Goal: Task Accomplishment & Management: Manage account settings

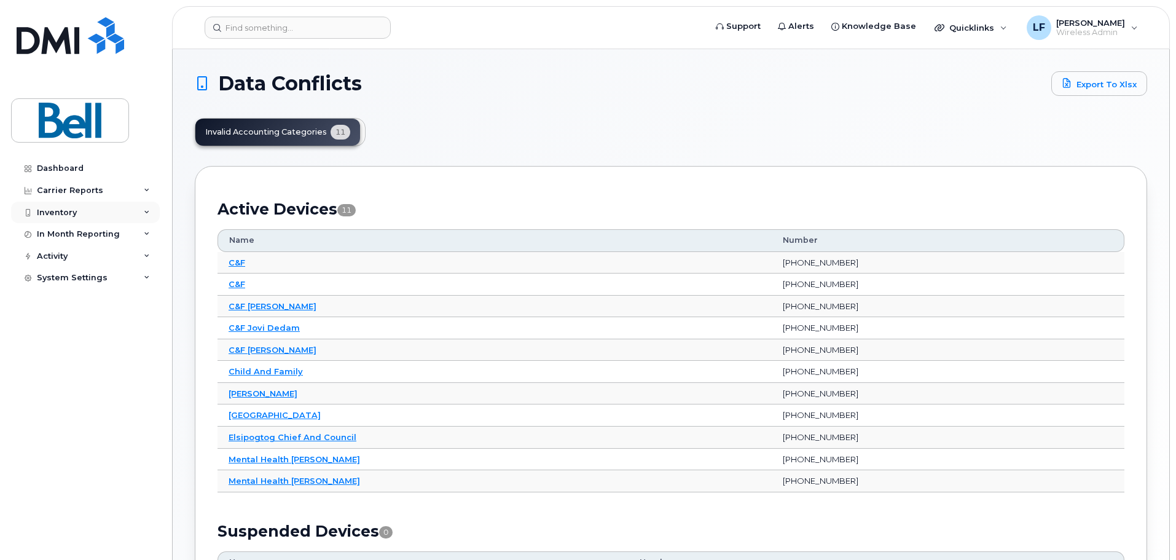
click at [58, 212] on div "Inventory" at bounding box center [57, 213] width 40 height 10
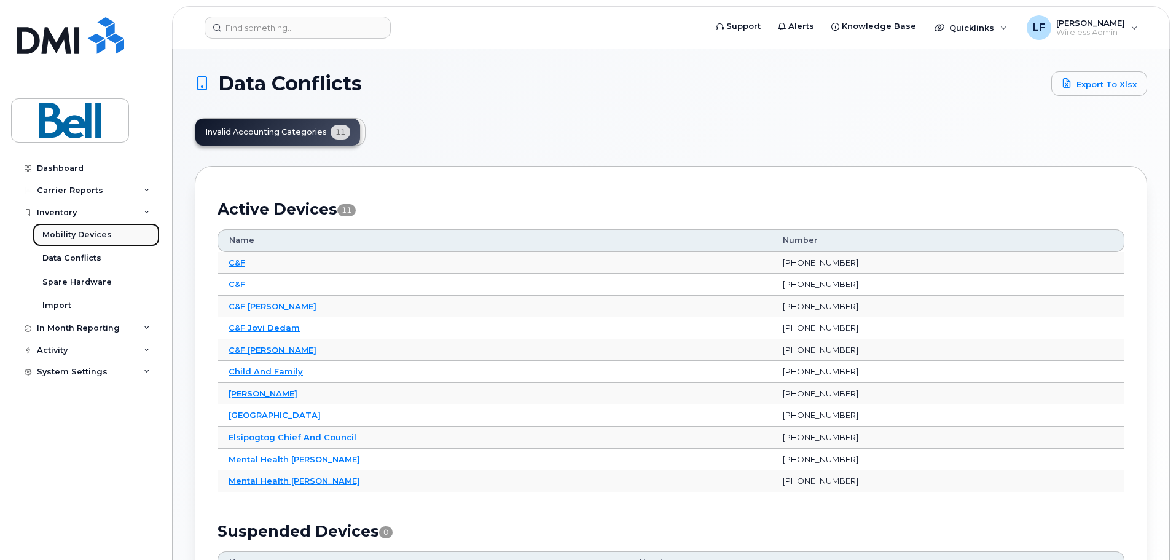
click at [66, 233] on div "Mobility Devices" at bounding box center [76, 234] width 69 height 11
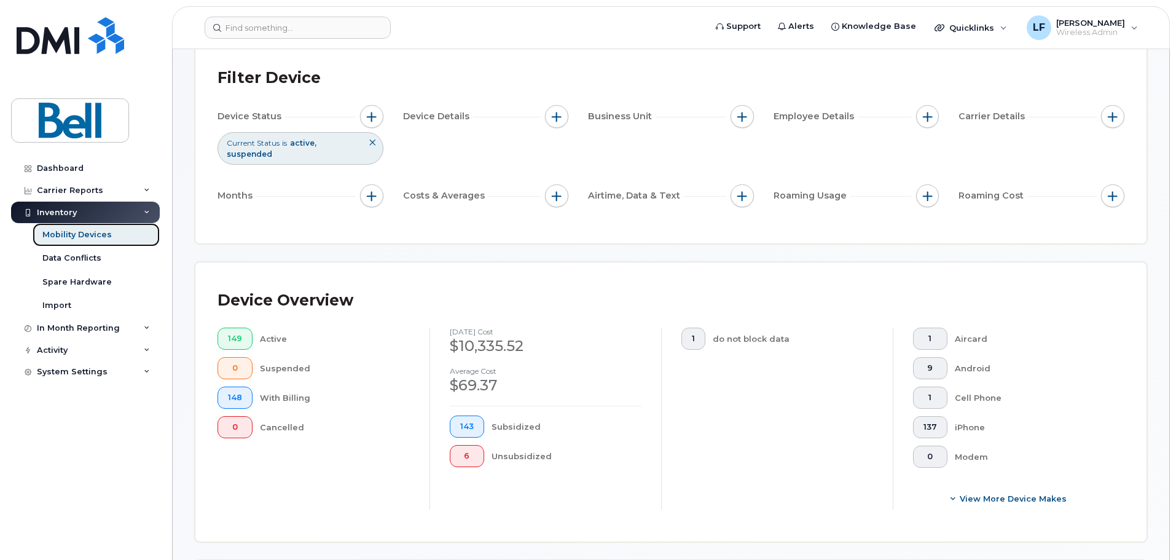
scroll to position [491, 0]
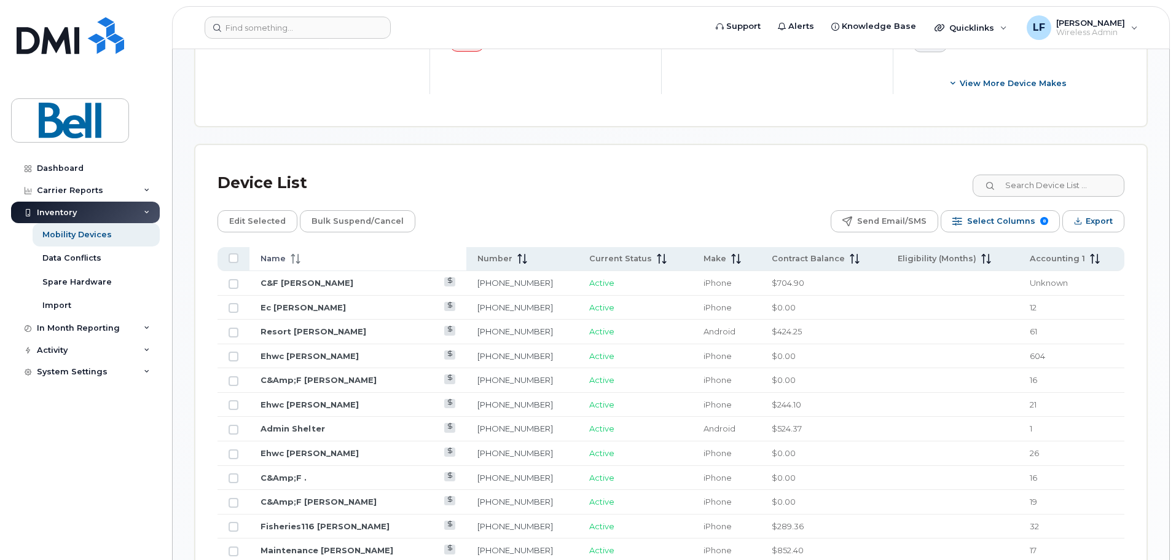
click at [303, 253] on div "Name" at bounding box center [357, 258] width 195 height 11
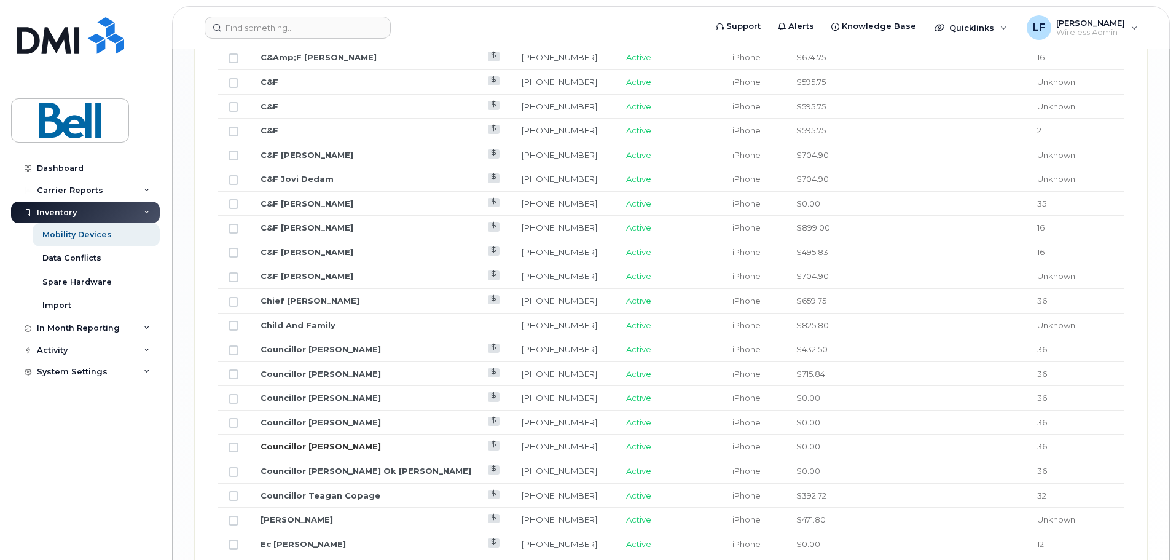
scroll to position [1520, 0]
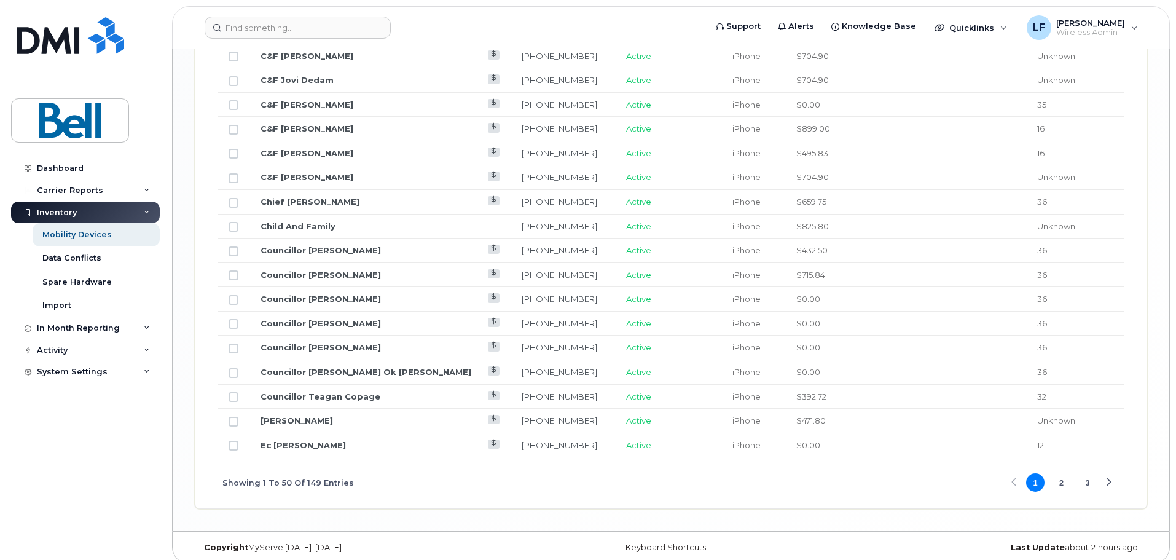
click at [1061, 473] on button "2" at bounding box center [1061, 482] width 18 height 18
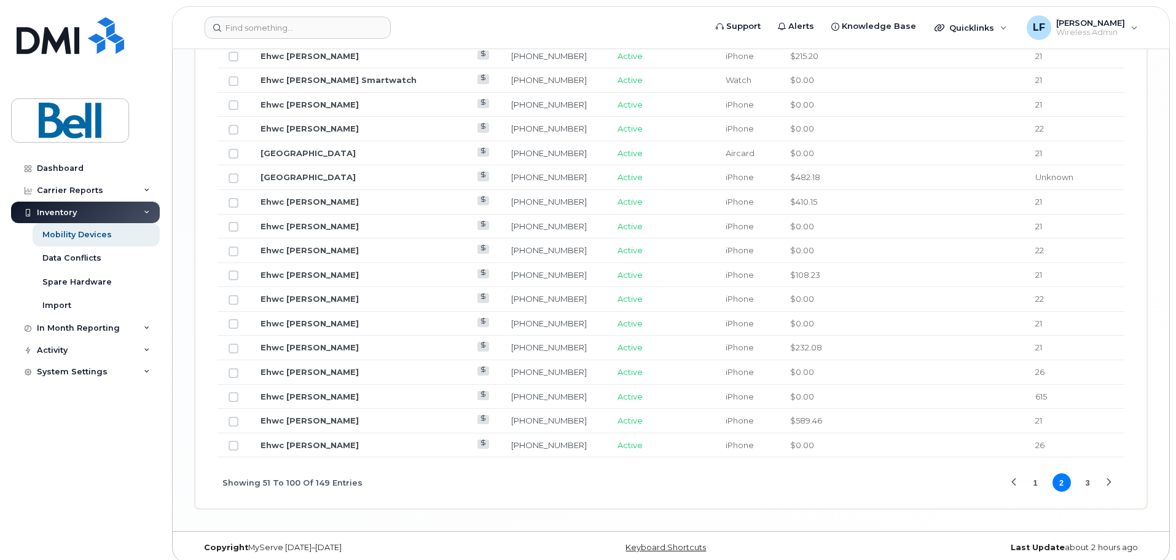
click at [1033, 473] on button "1" at bounding box center [1035, 482] width 18 height 18
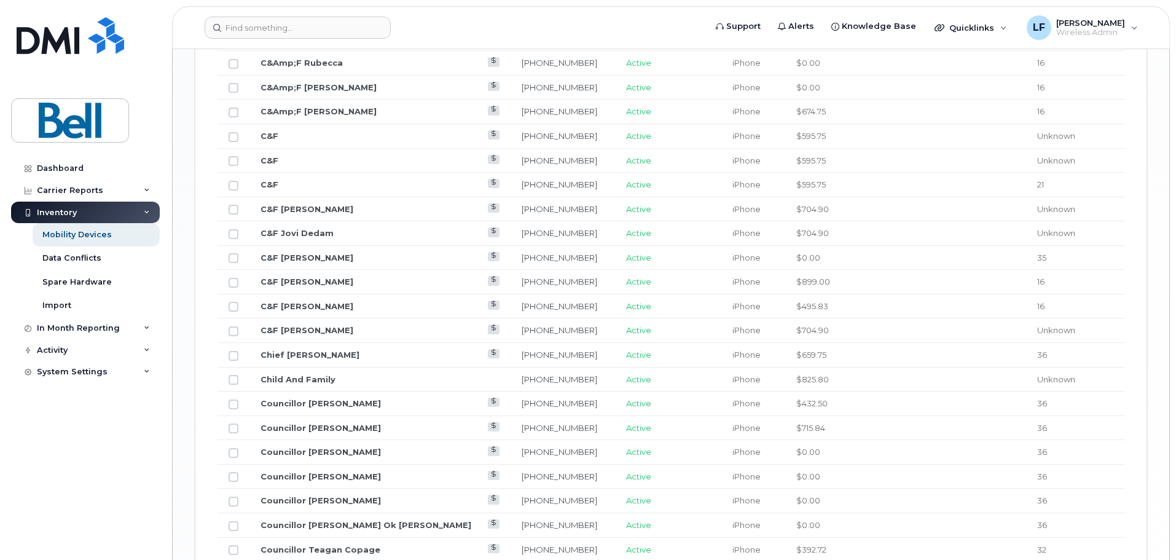
scroll to position [1397, 0]
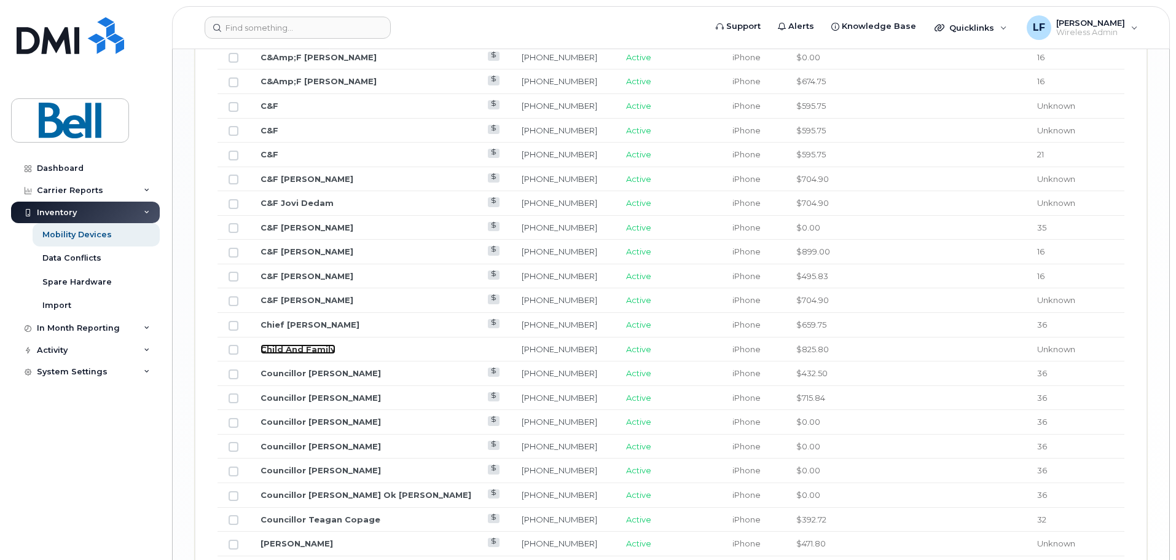
click at [313, 344] on link "Child And Family" at bounding box center [297, 349] width 75 height 10
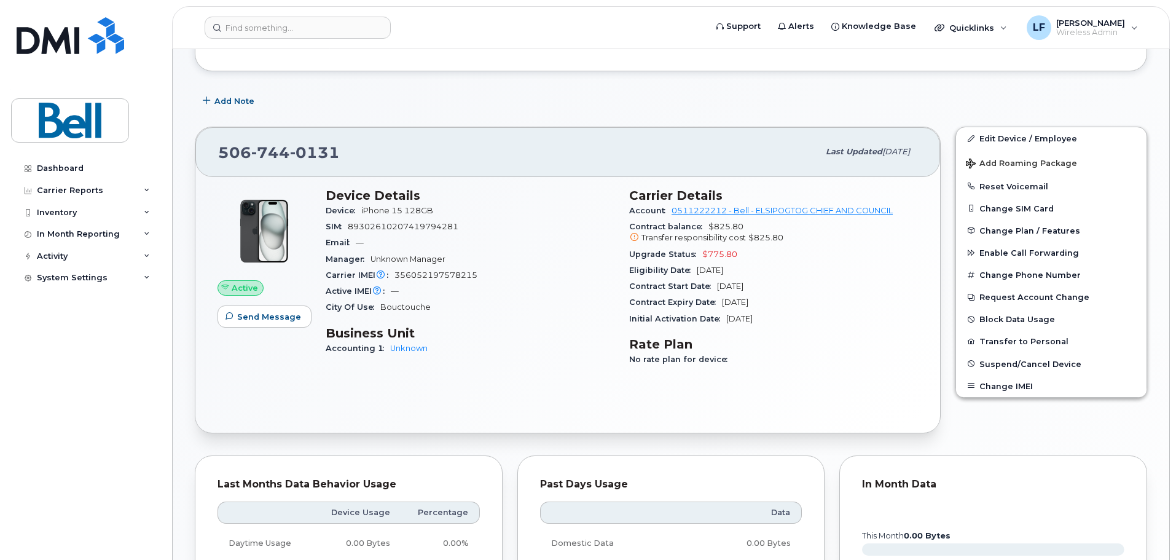
scroll to position [184, 0]
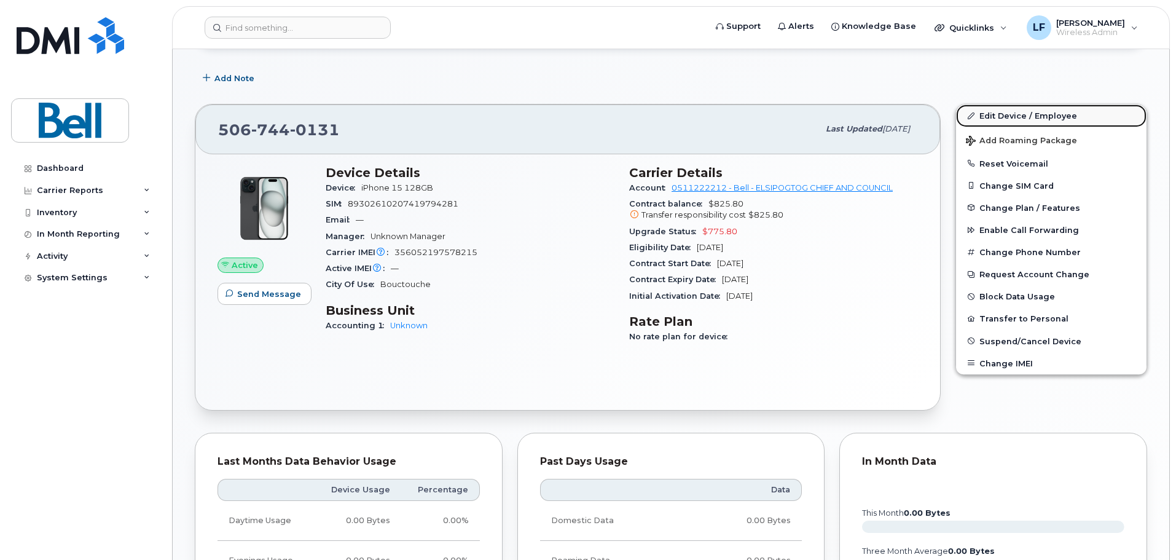
click at [1027, 118] on link "Edit Device / Employee" at bounding box center [1051, 115] width 190 height 22
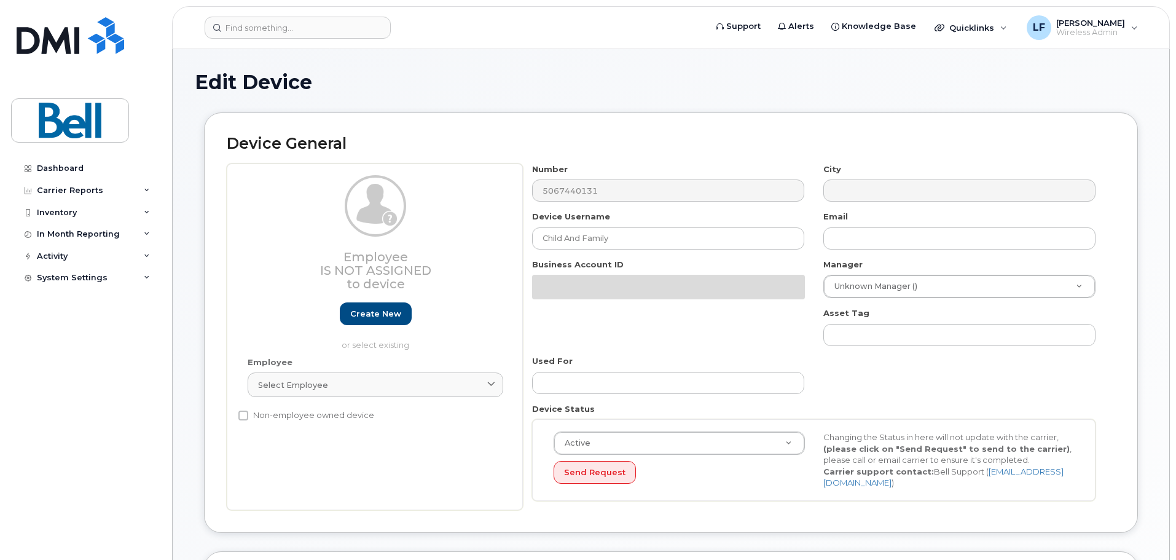
select select "159150"
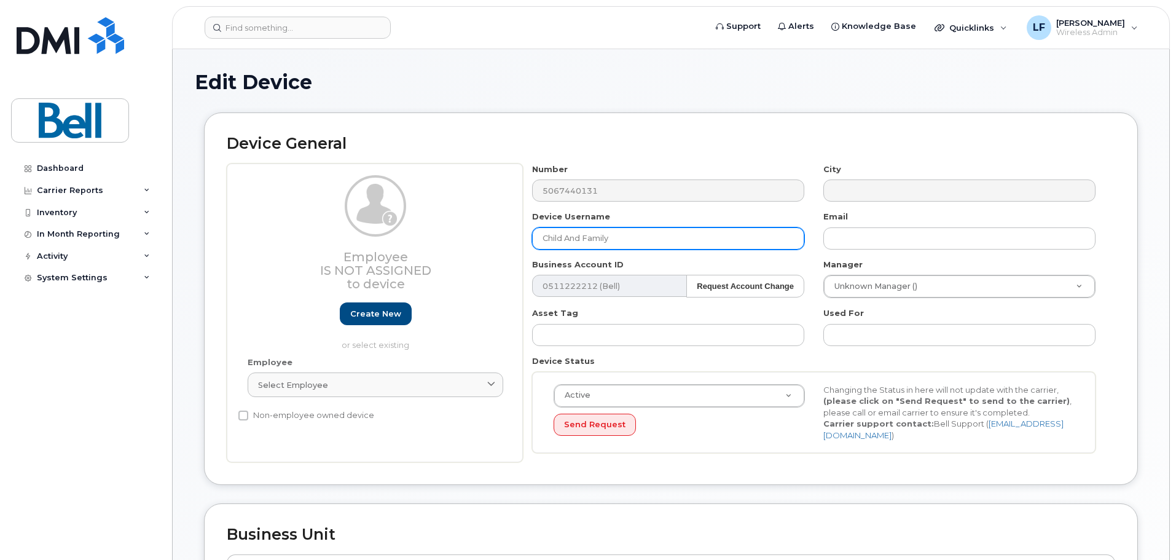
drag, startPoint x: 639, startPoint y: 241, endPoint x: 532, endPoint y: 235, distance: 107.7
click at [532, 235] on input "Child And Family" at bounding box center [668, 238] width 272 height 22
type input "EFNYC [PERSON_NAME]"
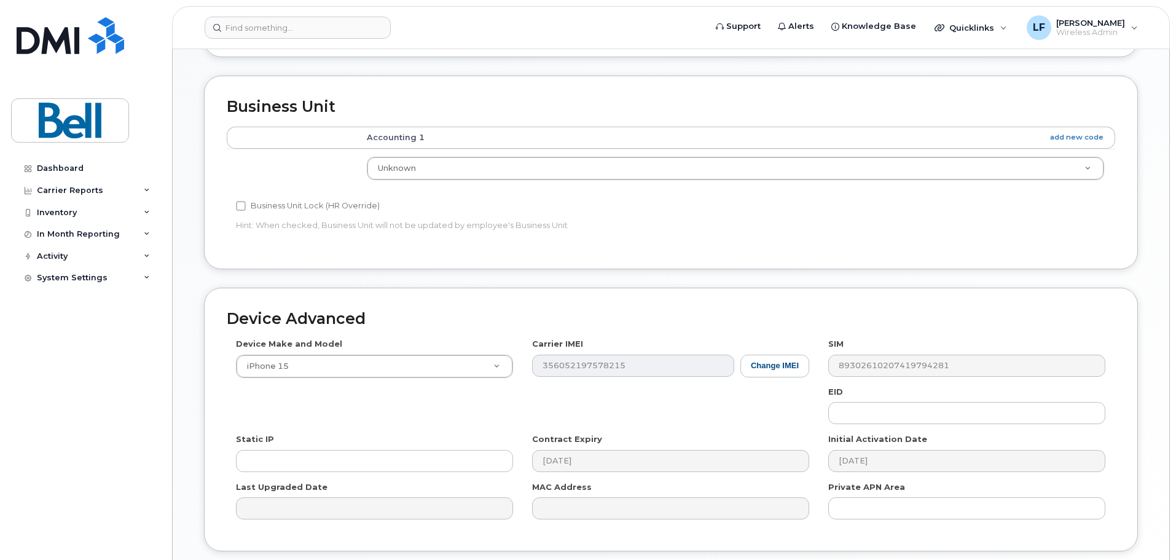
scroll to position [517, 0]
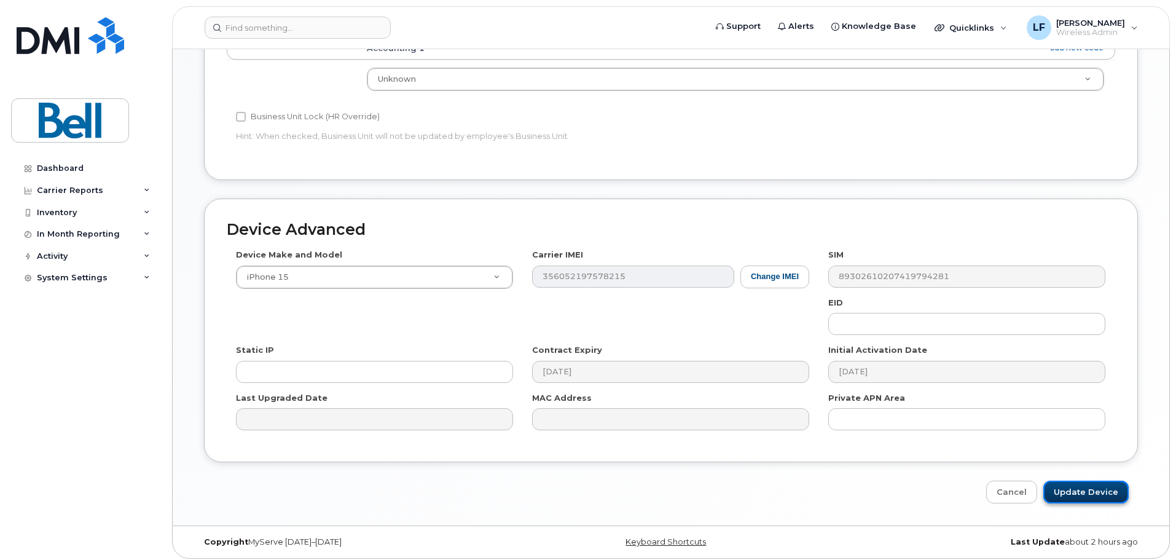
click at [1107, 485] on input "Update Device" at bounding box center [1085, 491] width 85 height 23
type input "Saving..."
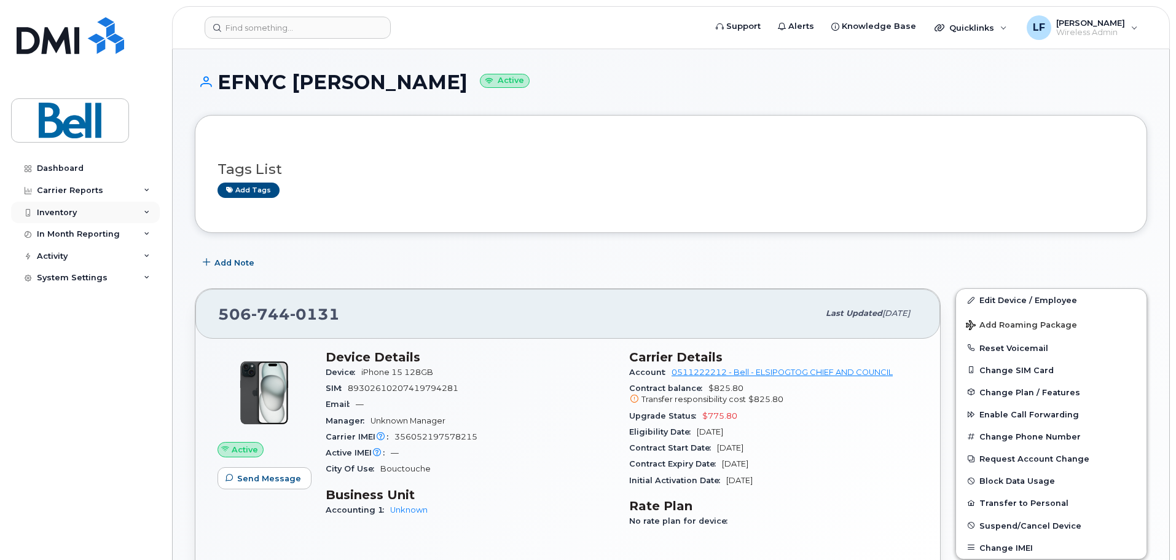
click at [62, 211] on div "Inventory" at bounding box center [57, 213] width 40 height 10
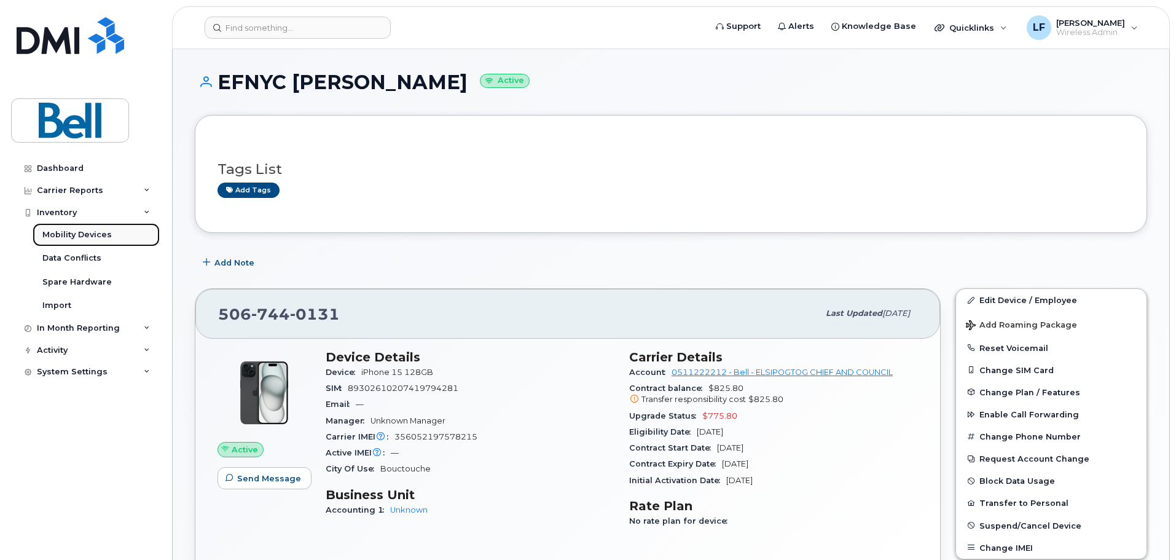
click at [64, 237] on div "Mobility Devices" at bounding box center [76, 234] width 69 height 11
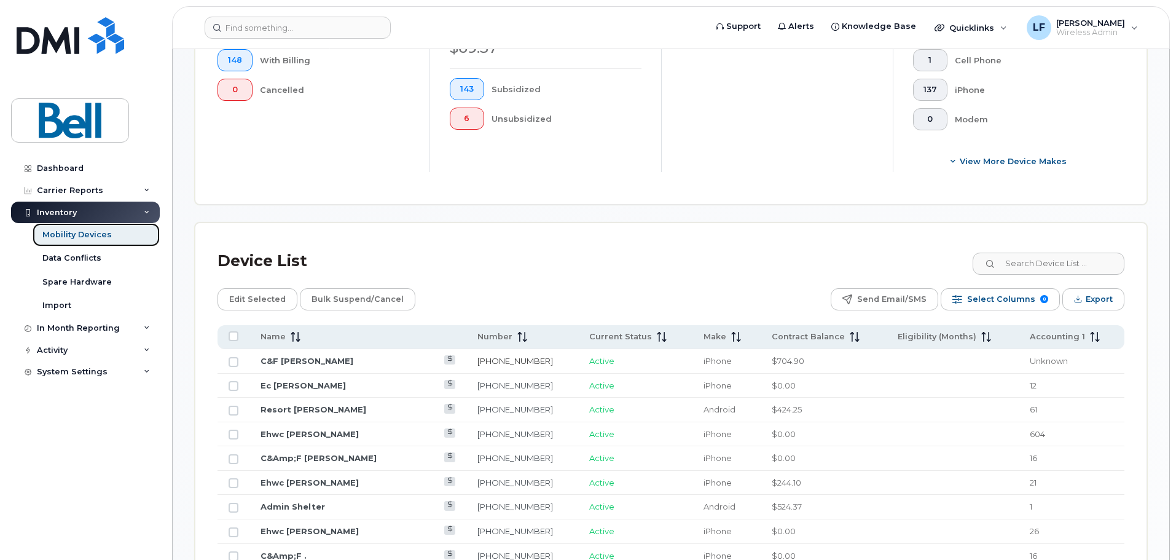
scroll to position [676, 0]
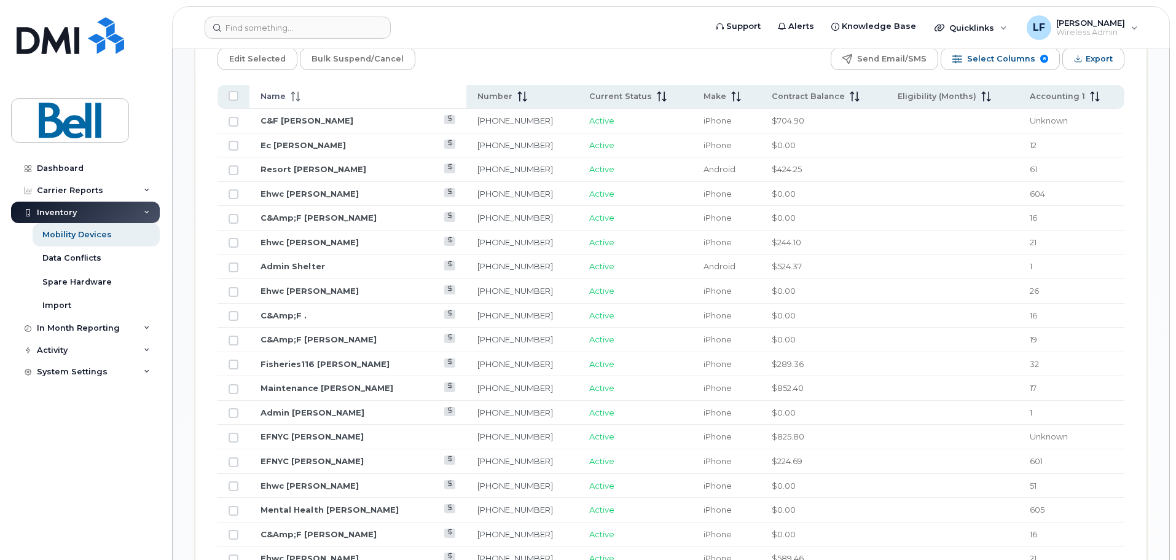
click at [306, 91] on div "Name" at bounding box center [357, 96] width 195 height 11
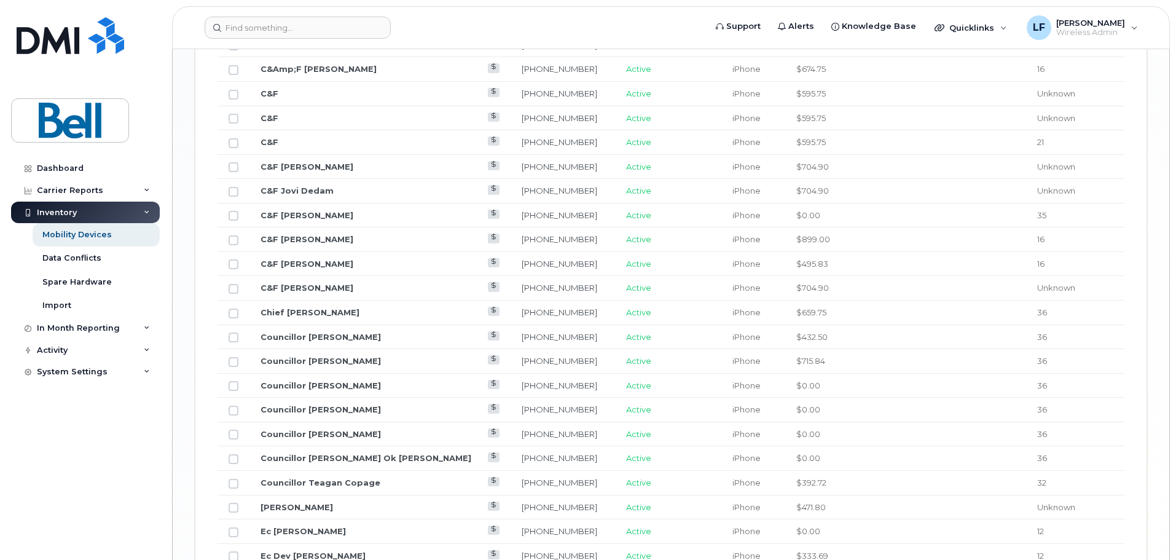
scroll to position [1542, 0]
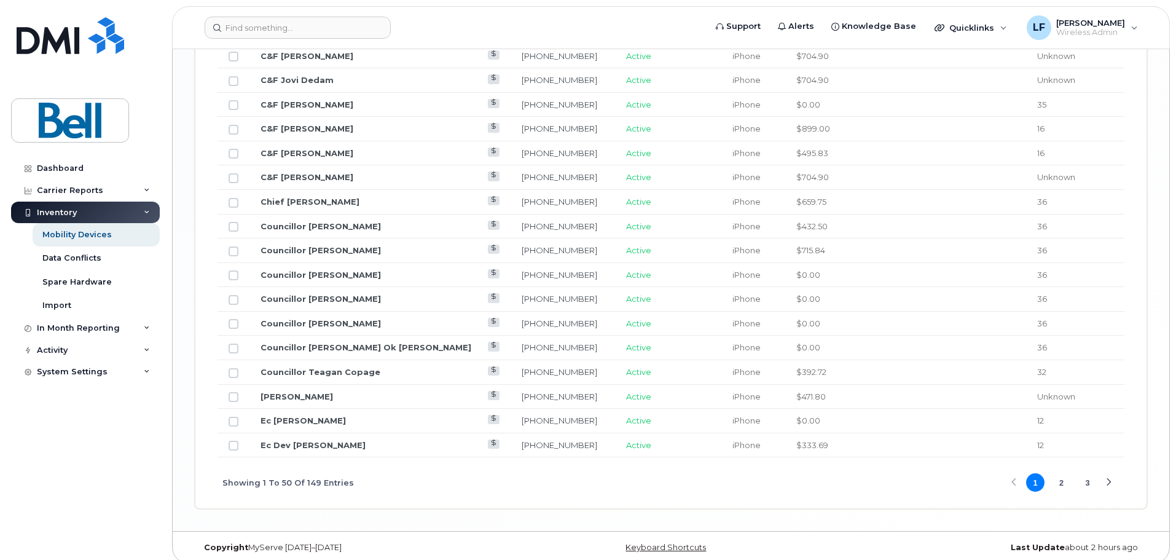
click at [1061, 473] on button "2" at bounding box center [1061, 482] width 18 height 18
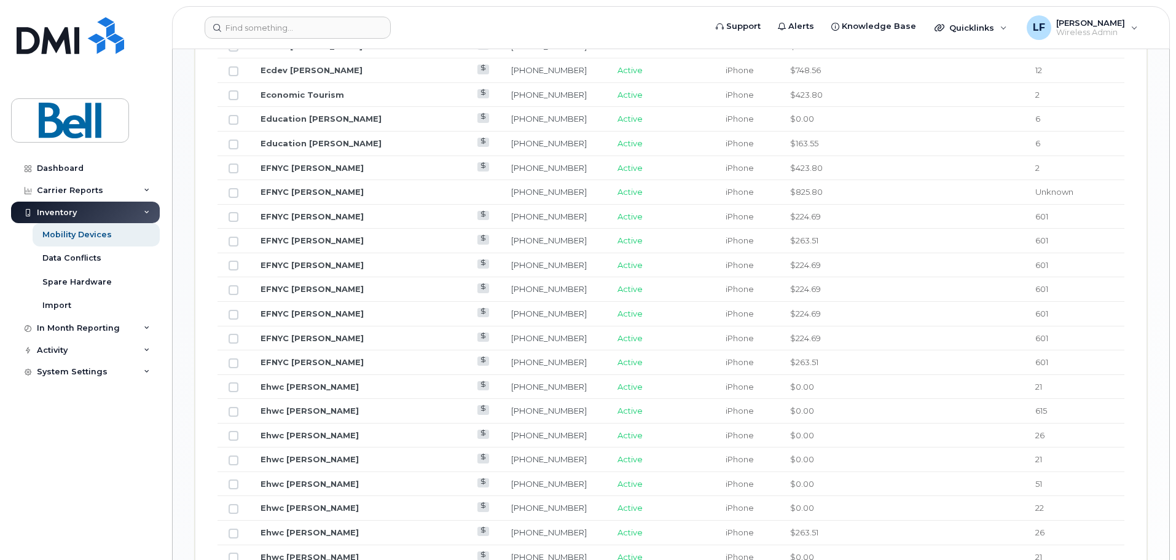
scroll to position [867, 0]
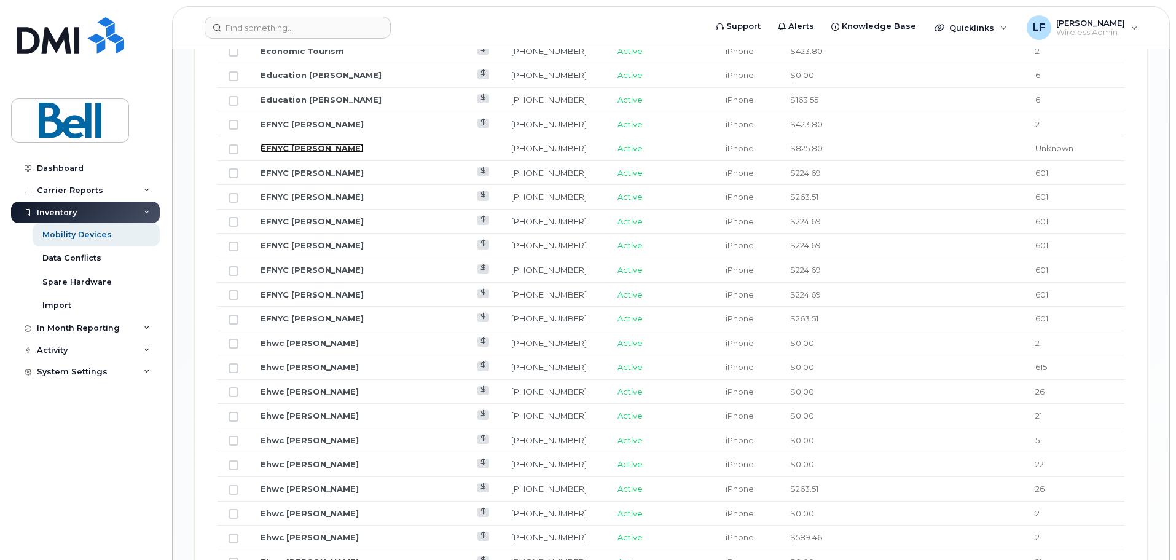
click at [309, 143] on link "EFNYC [PERSON_NAME]" at bounding box center [311, 148] width 103 height 10
click at [289, 119] on link "EFNYC Hannah" at bounding box center [311, 124] width 103 height 10
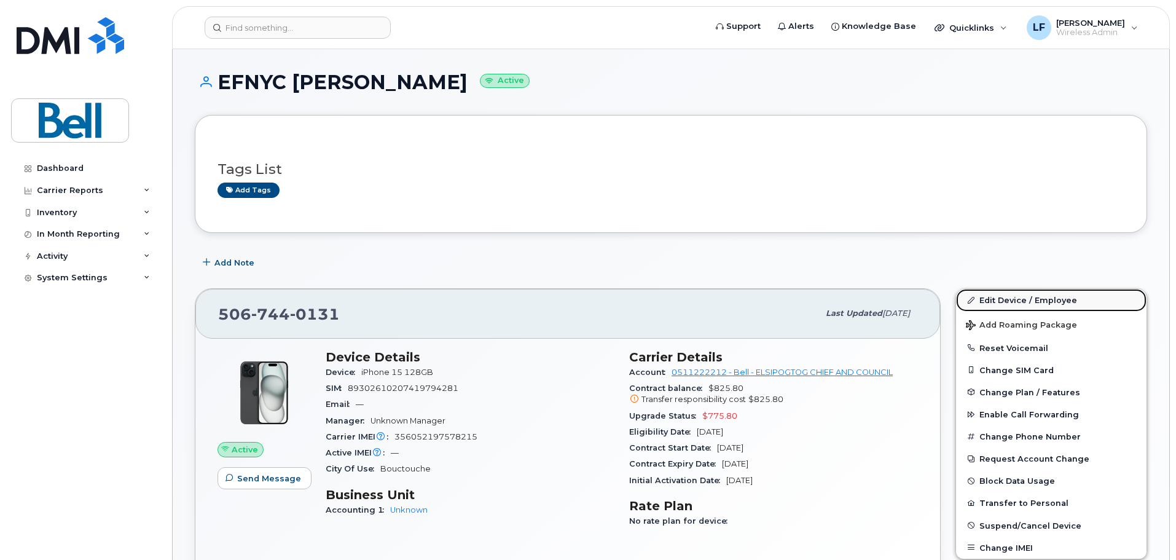
click at [1038, 302] on link "Edit Device / Employee" at bounding box center [1051, 300] width 190 height 22
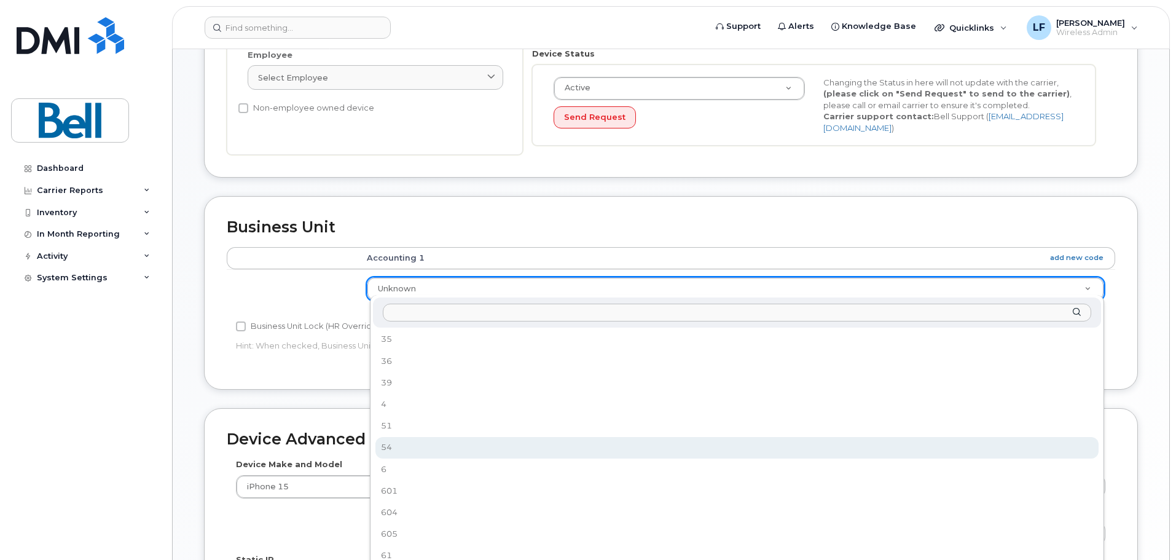
scroll to position [362, 0]
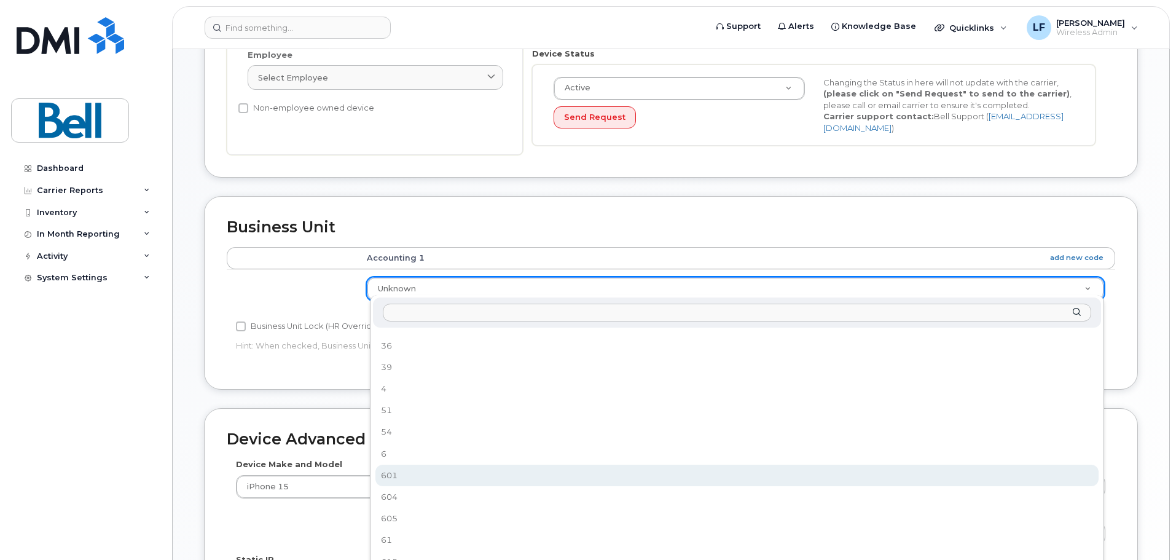
select select "16939133"
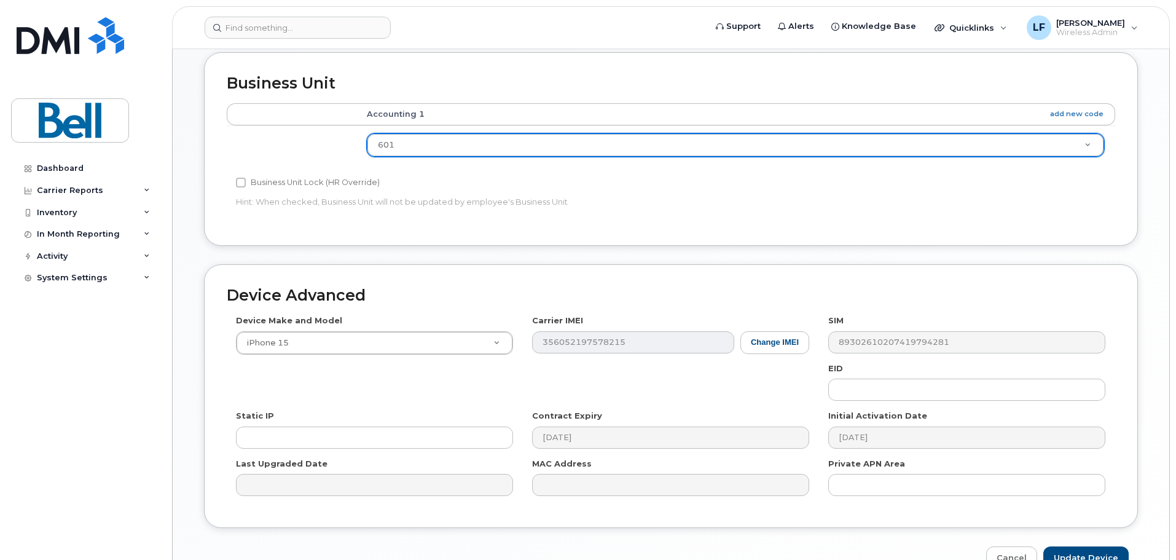
scroll to position [517, 0]
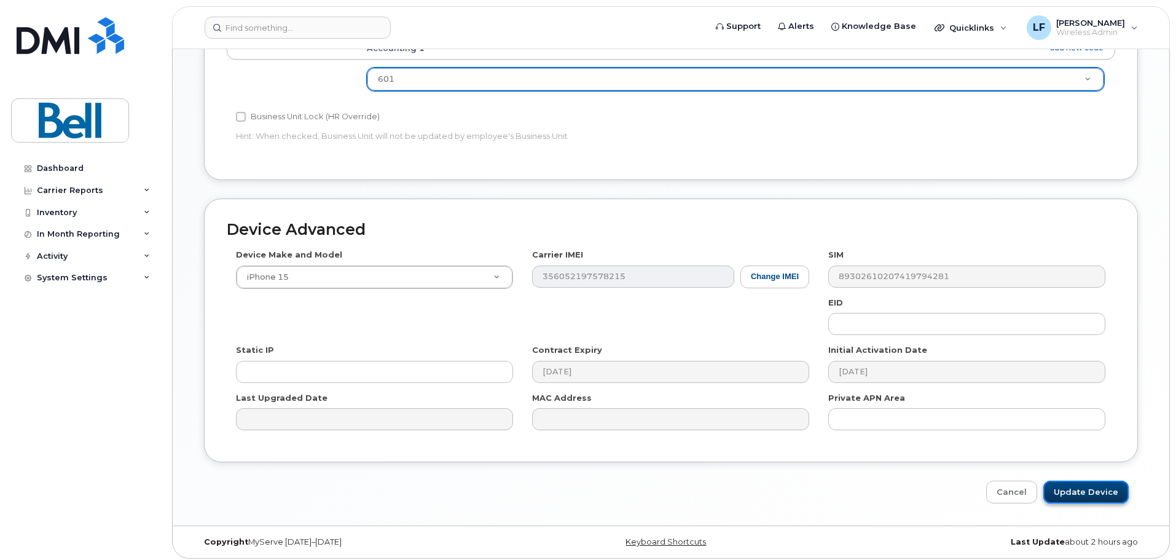
click at [1090, 483] on input "Update Device" at bounding box center [1085, 491] width 85 height 23
type input "Update Device"
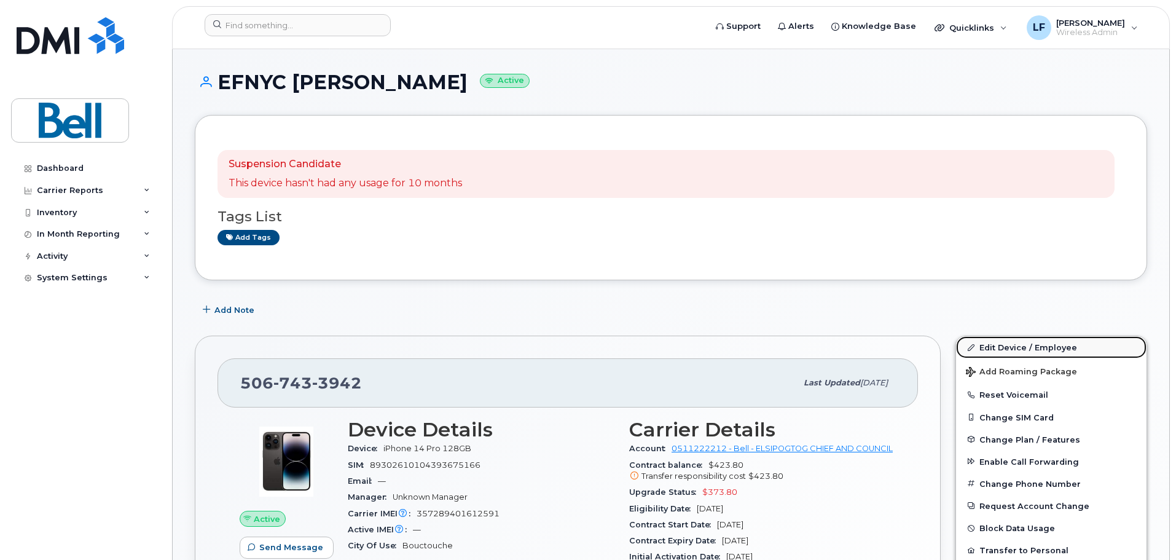
click at [1009, 347] on link "Edit Device / Employee" at bounding box center [1051, 347] width 190 height 22
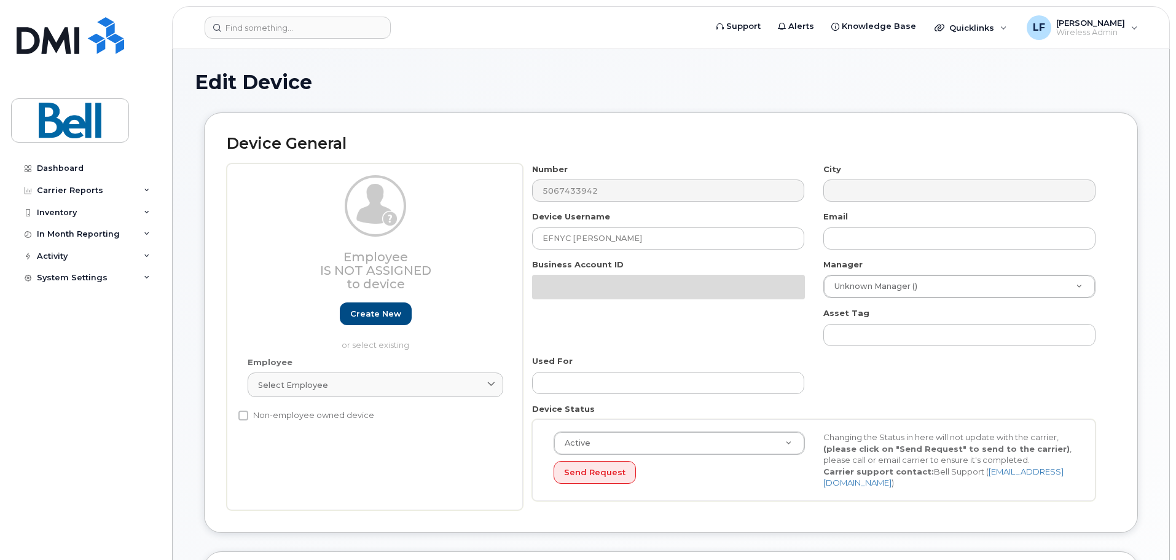
select select "16939114"
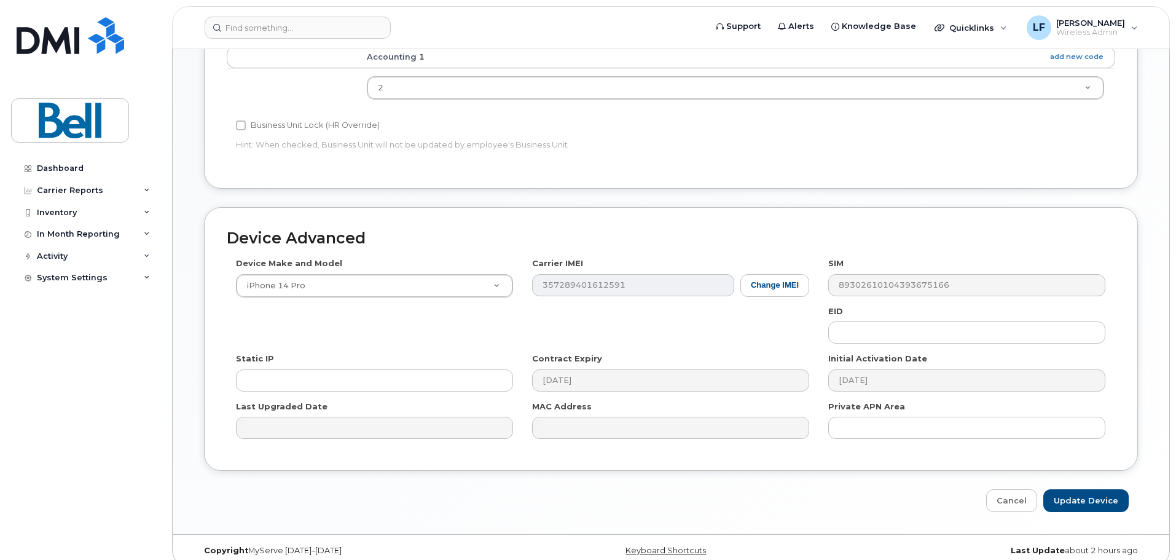
scroll to position [517, 0]
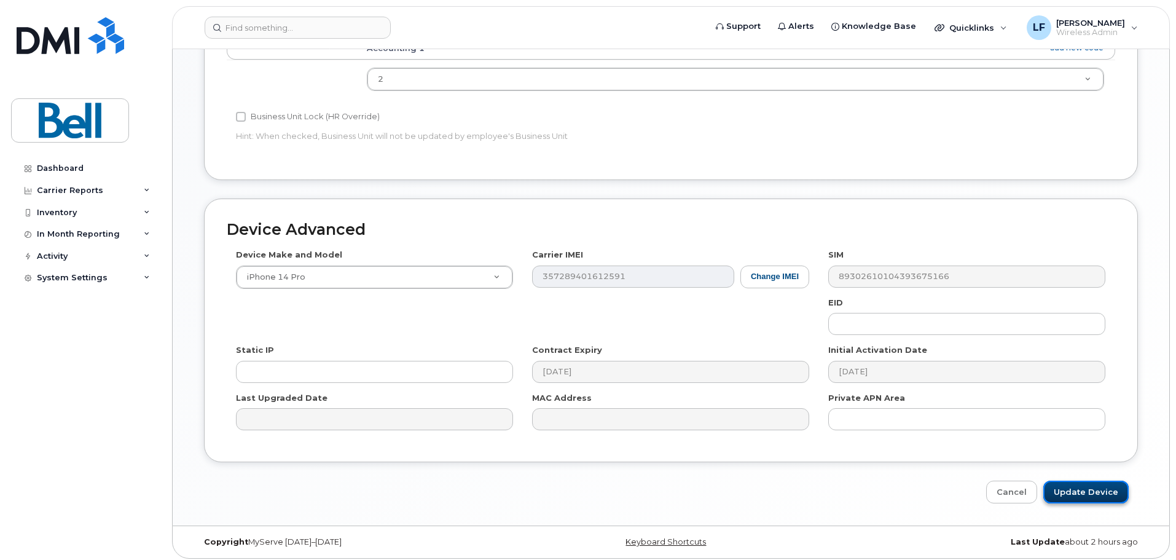
click at [1085, 485] on input "Update Device" at bounding box center [1085, 491] width 85 height 23
type input "Saving..."
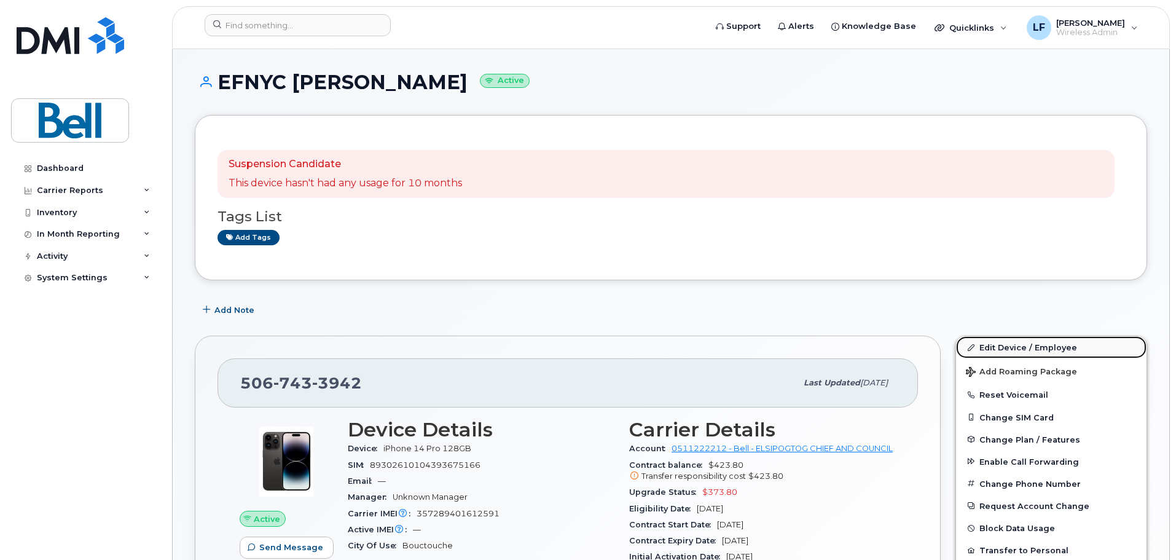
click at [1016, 348] on link "Edit Device / Employee" at bounding box center [1051, 347] width 190 height 22
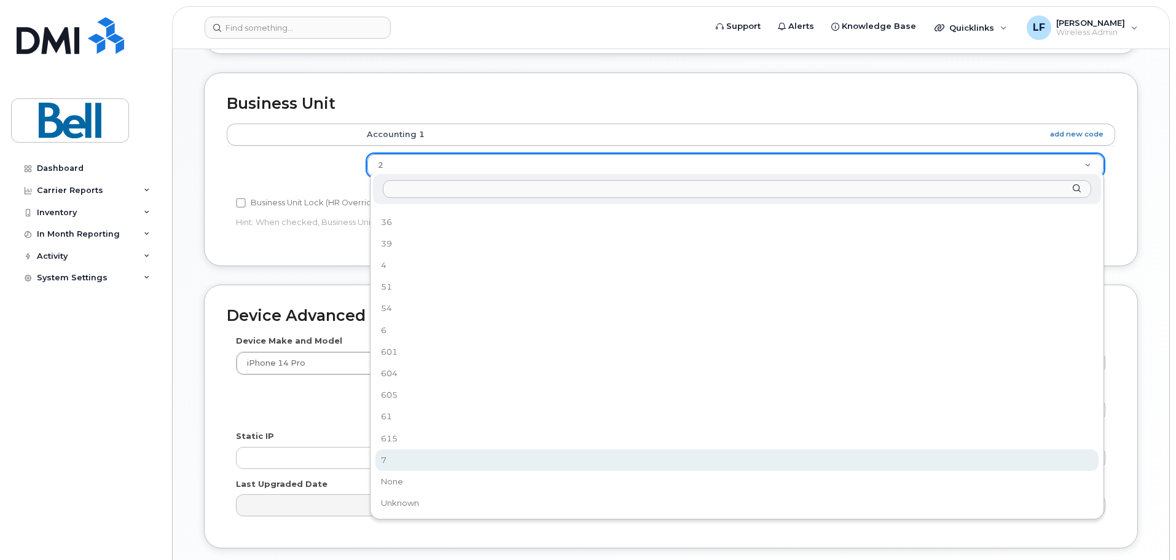
scroll to position [517, 0]
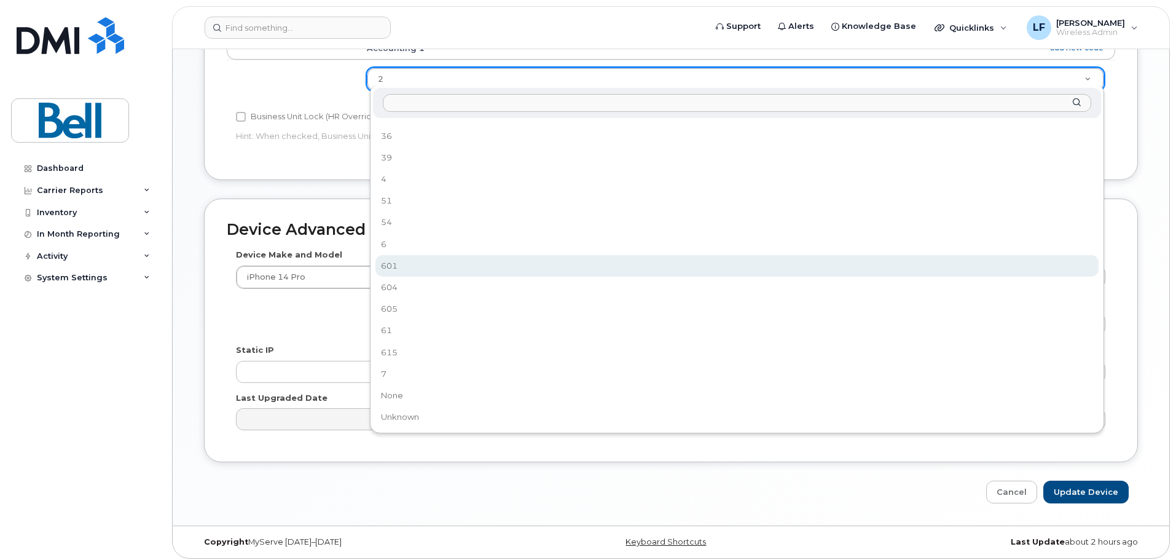
select select "16939133"
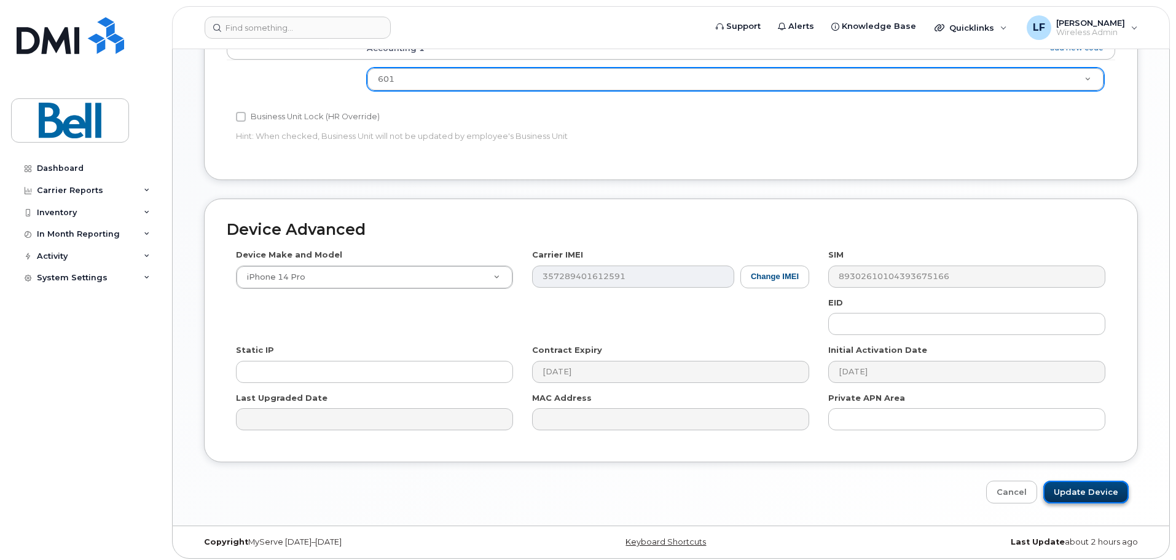
click at [1085, 486] on input "Update Device" at bounding box center [1085, 491] width 85 height 23
type input "Saving..."
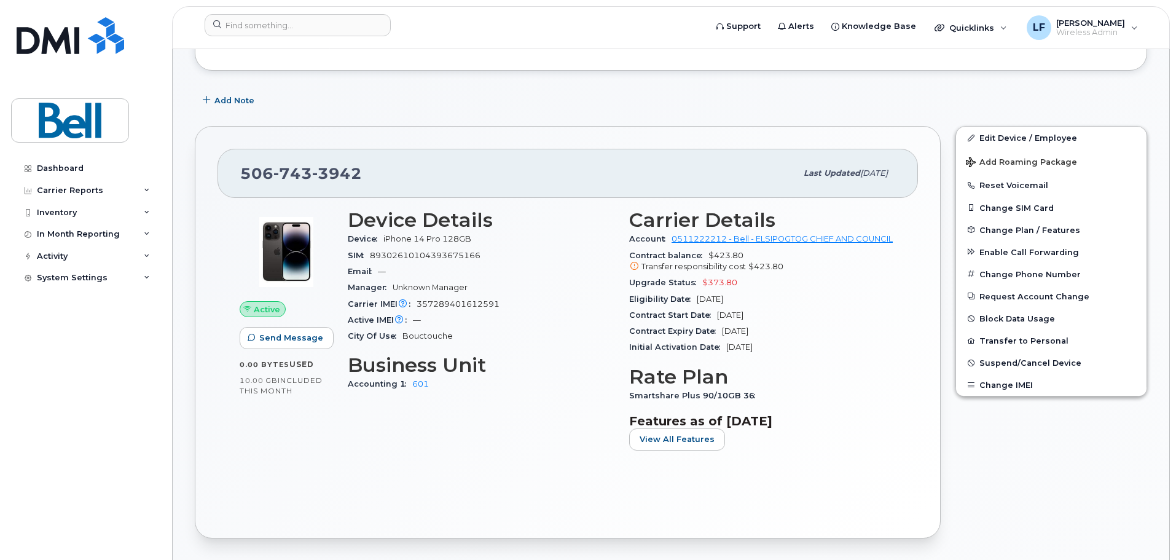
scroll to position [184, 0]
